Goal: Transaction & Acquisition: Purchase product/service

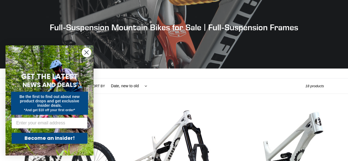
scroll to position [137, 0]
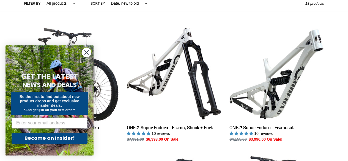
click at [86, 51] on circle "Close dialog" at bounding box center [86, 52] width 9 height 9
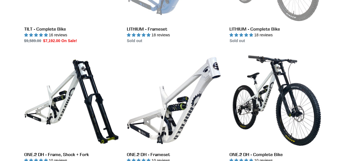
scroll to position [770, 0]
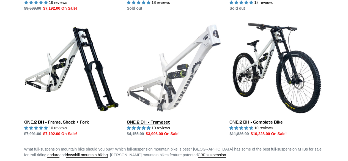
click at [161, 54] on link "ONE.2 DH - Frameset" at bounding box center [174, 79] width 94 height 116
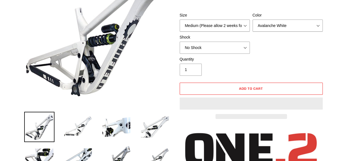
scroll to position [120, 0]
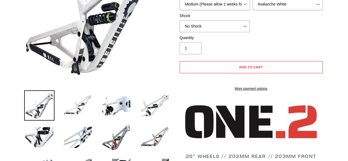
select select "highest-rating"
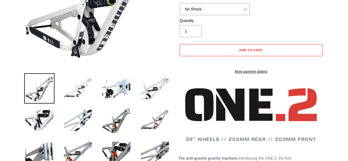
scroll to position [0, 0]
click at [73, 88] on img at bounding box center [78, 88] width 30 height 30
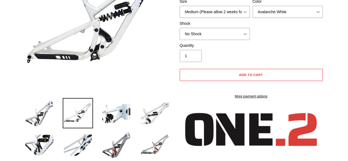
scroll to position [137, 0]
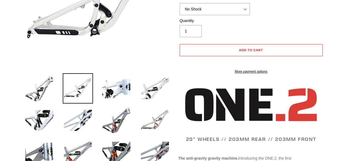
click at [159, 122] on img at bounding box center [155, 120] width 30 height 30
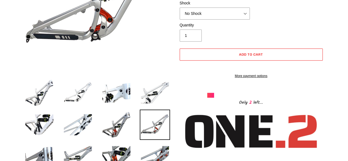
scroll to position [110, 0]
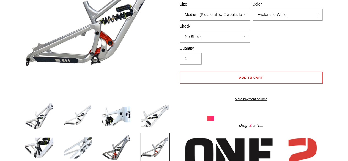
click at [88, 144] on img at bounding box center [78, 148] width 30 height 30
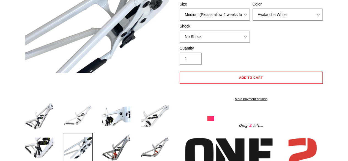
click at [78, 124] on img at bounding box center [78, 116] width 30 height 30
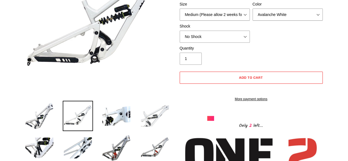
click at [157, 121] on img at bounding box center [155, 116] width 30 height 30
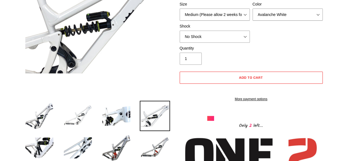
click at [90, 115] on img at bounding box center [78, 116] width 30 height 30
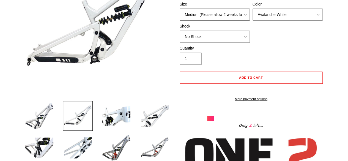
click at [237, 13] on select "Medium (Please allow 2 weeks for delivery) Large (Sold Out)" at bounding box center [215, 15] width 70 height 12
click at [238, 12] on select "Medium (Please allow 2 weeks for delivery) Large (Sold Out)" at bounding box center [215, 15] width 70 height 12
click at [269, 15] on select "Avalanche White Bentonite Grey" at bounding box center [287, 15] width 70 height 12
select select "Bentonite Grey"
click at [252, 9] on select "Avalanche White Bentonite Grey" at bounding box center [287, 15] width 70 height 12
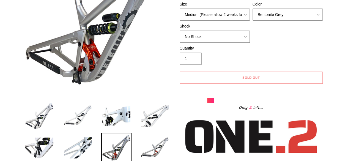
click at [227, 34] on select "No Shock Fox DHX2 Coil RockShox Vivid Coil EXT Storia LOK V3 (Custom Order)" at bounding box center [215, 37] width 70 height 12
click at [180, 31] on select "No Shock Fox DHX2 Coil RockShox Vivid Coil EXT Storia LOK V3 (Custom Order)" at bounding box center [215, 37] width 70 height 12
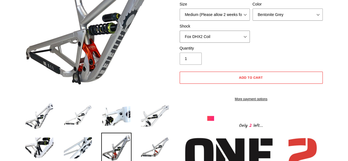
click at [210, 40] on select "No Shock Fox DHX2 Coil RockShox Vivid Coil EXT Storia LOK V3 (Custom Order)" at bounding box center [215, 37] width 70 height 12
click at [180, 31] on select "No Shock Fox DHX2 Coil RockShox Vivid Coil EXT Storia LOK V3 (Custom Order)" at bounding box center [215, 37] width 70 height 12
click at [219, 39] on select "No Shock Fox DHX2 Coil RockShox Vivid Coil EXT Storia LOK V3 (Custom Order)" at bounding box center [215, 37] width 70 height 12
select select "EXT Storia LOK V3 (Custom Order)"
click at [180, 31] on select "No Shock Fox DHX2 Coil RockShox Vivid Coil EXT Storia LOK V3 (Custom Order)" at bounding box center [215, 37] width 70 height 12
